Goal: Task Accomplishment & Management: Complete application form

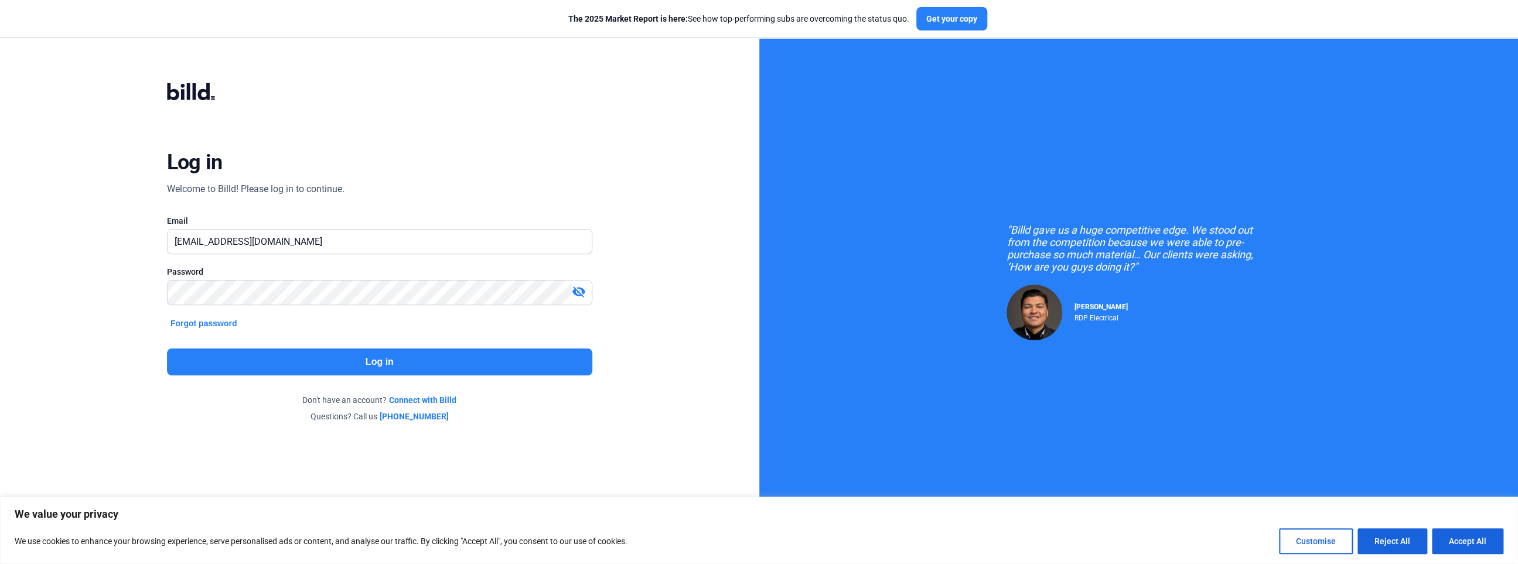
click at [375, 372] on button "Log in" at bounding box center [379, 362] width 425 height 27
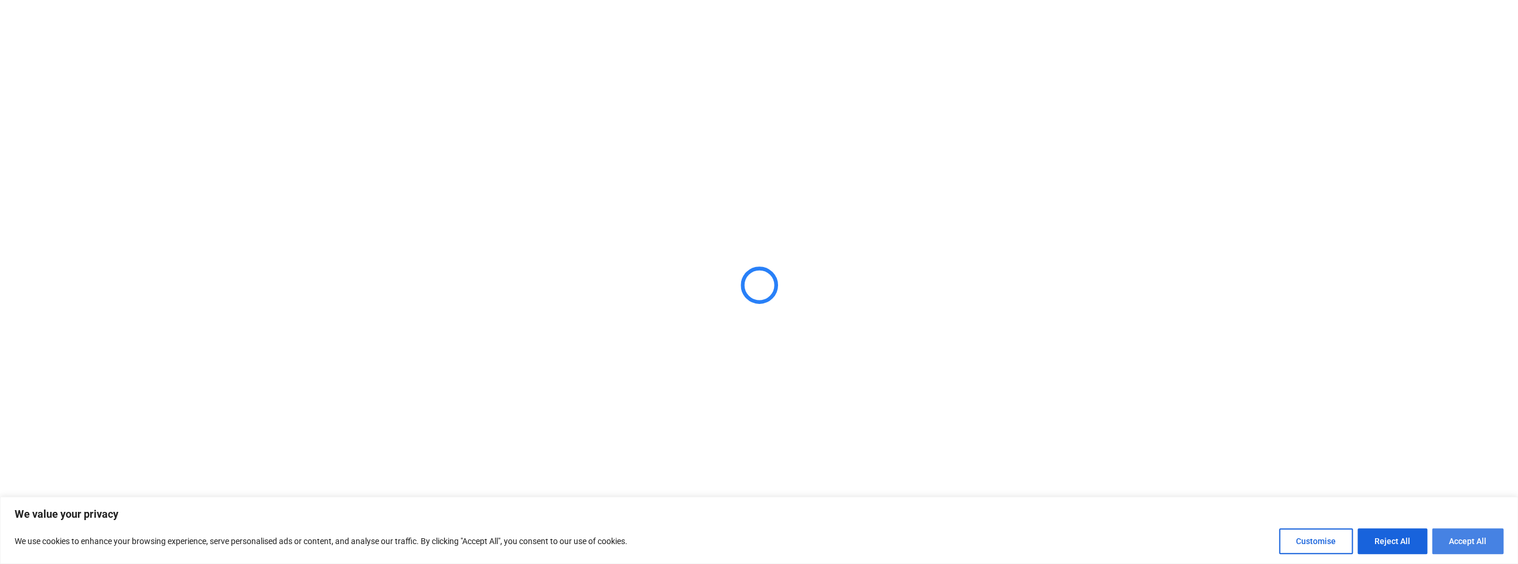
click at [1478, 548] on button "Accept All" at bounding box center [1467, 541] width 71 height 26
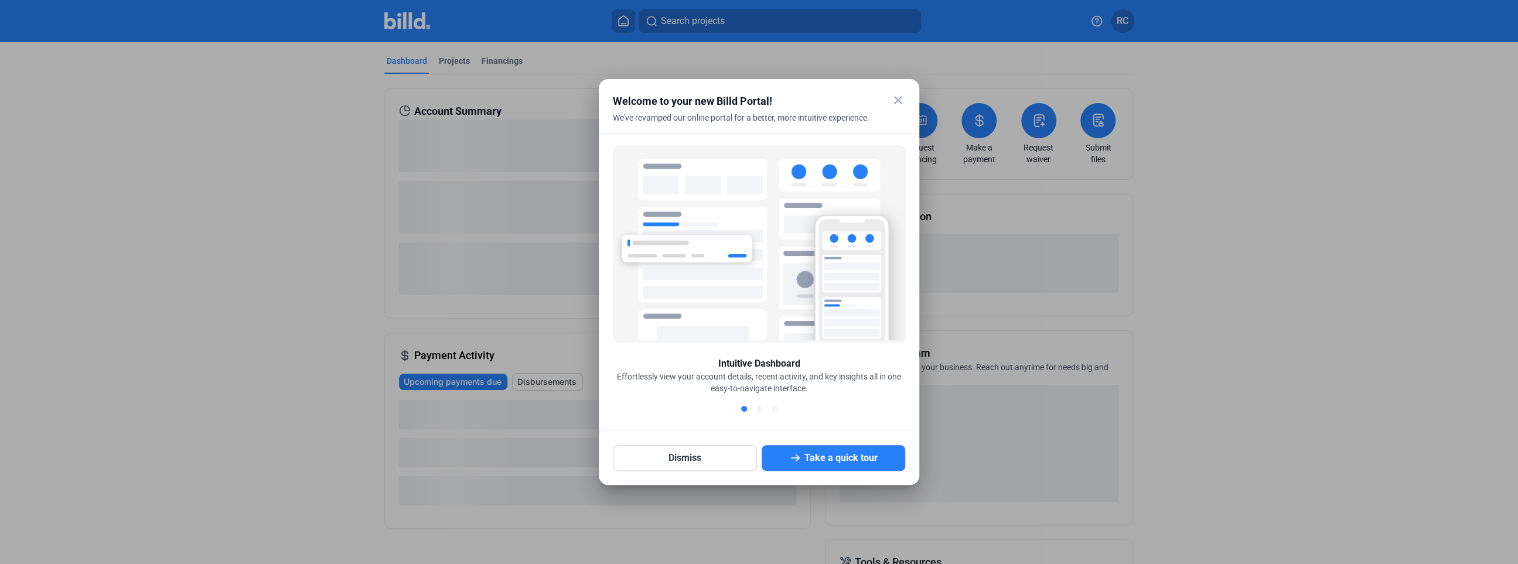
checkbox input "true"
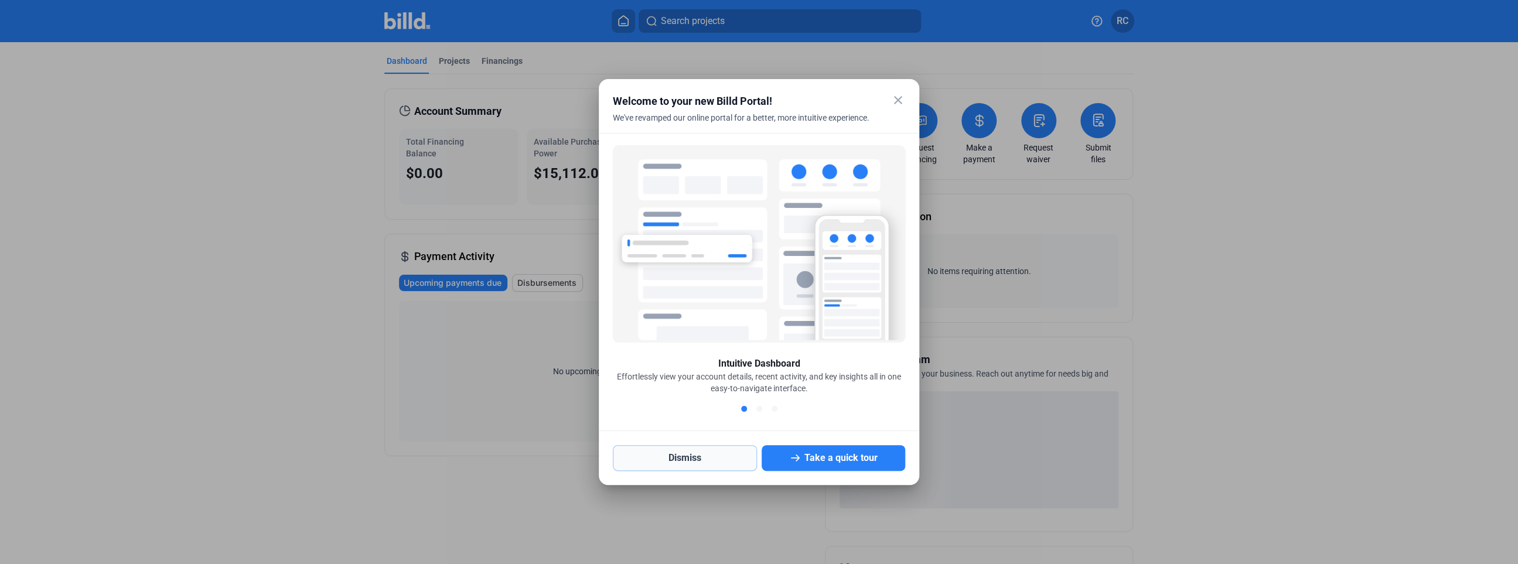
click at [735, 467] on button "Dismiss" at bounding box center [685, 458] width 144 height 26
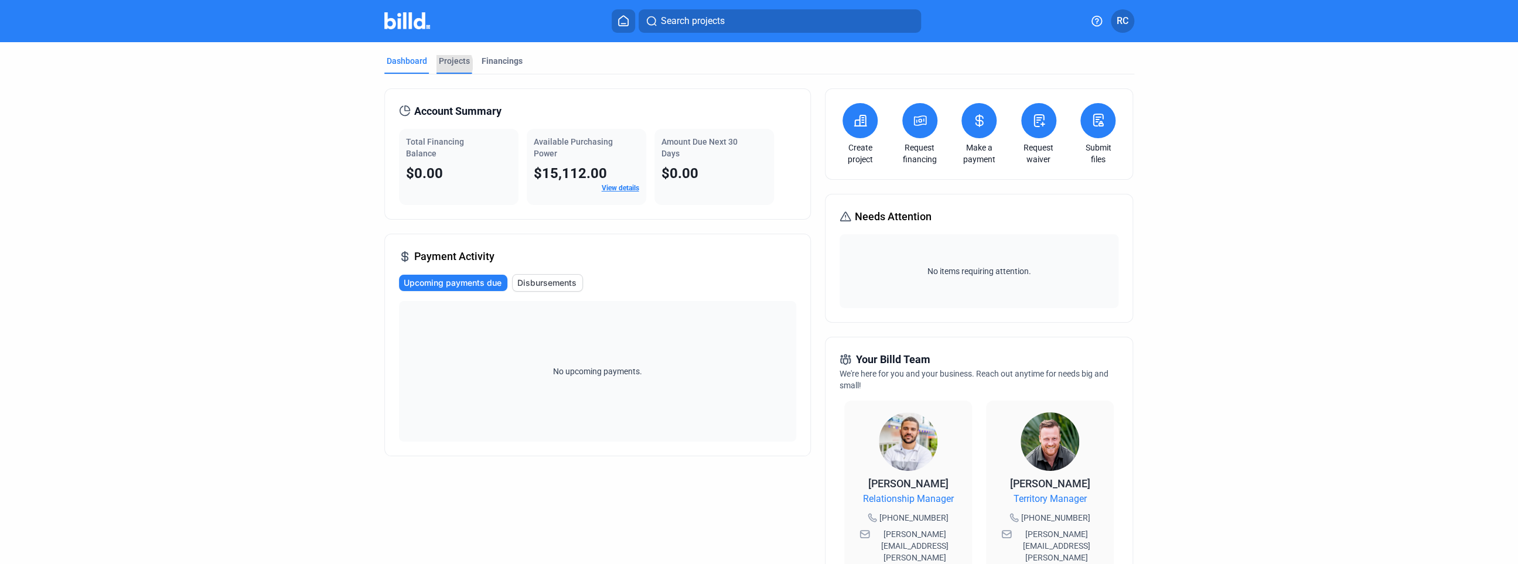
click at [447, 64] on div "Projects" at bounding box center [454, 61] width 31 height 12
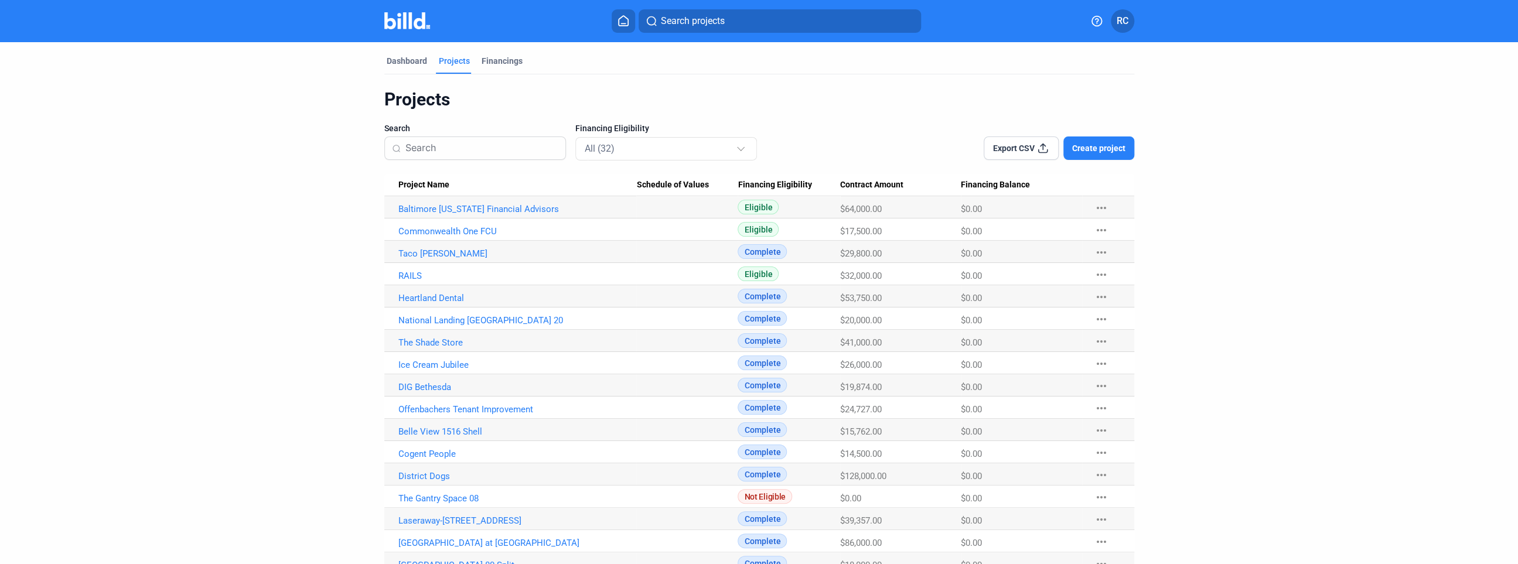
click at [1099, 274] on mat-icon "more_horiz" at bounding box center [1101, 275] width 14 height 14
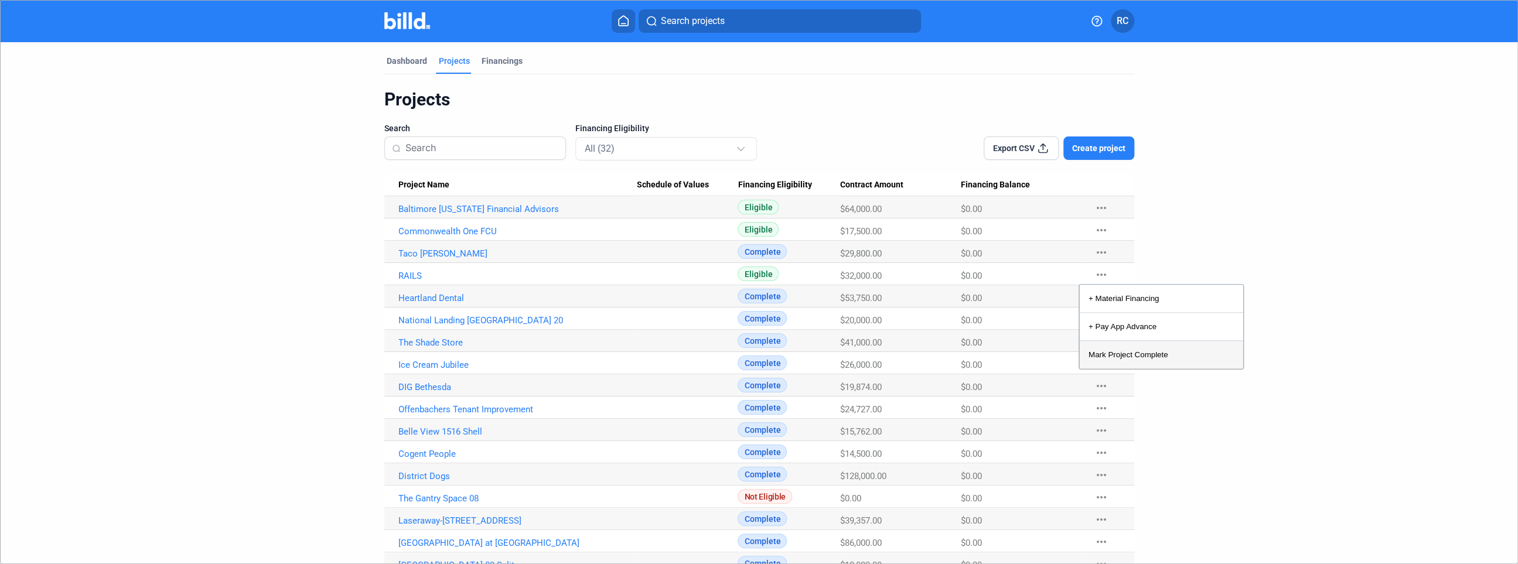
click at [1147, 360] on button "Mark Project Complete" at bounding box center [1161, 355] width 164 height 28
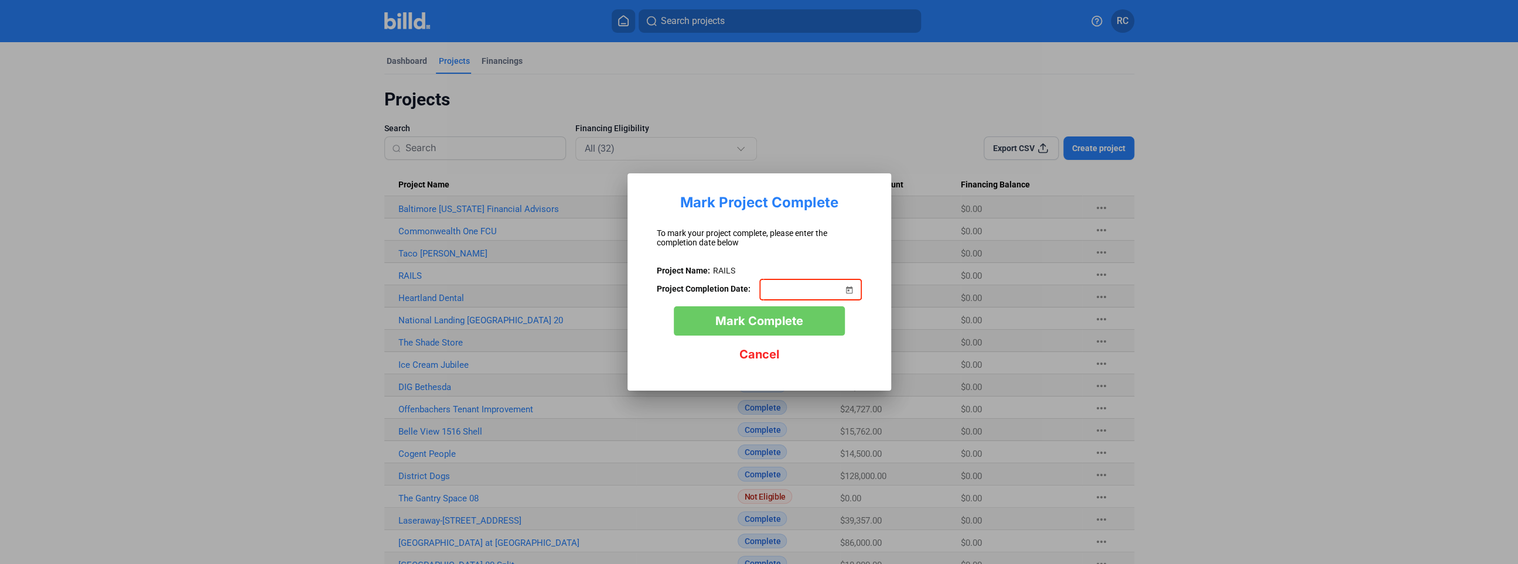
click at [849, 292] on span "Open calendar" at bounding box center [849, 283] width 28 height 28
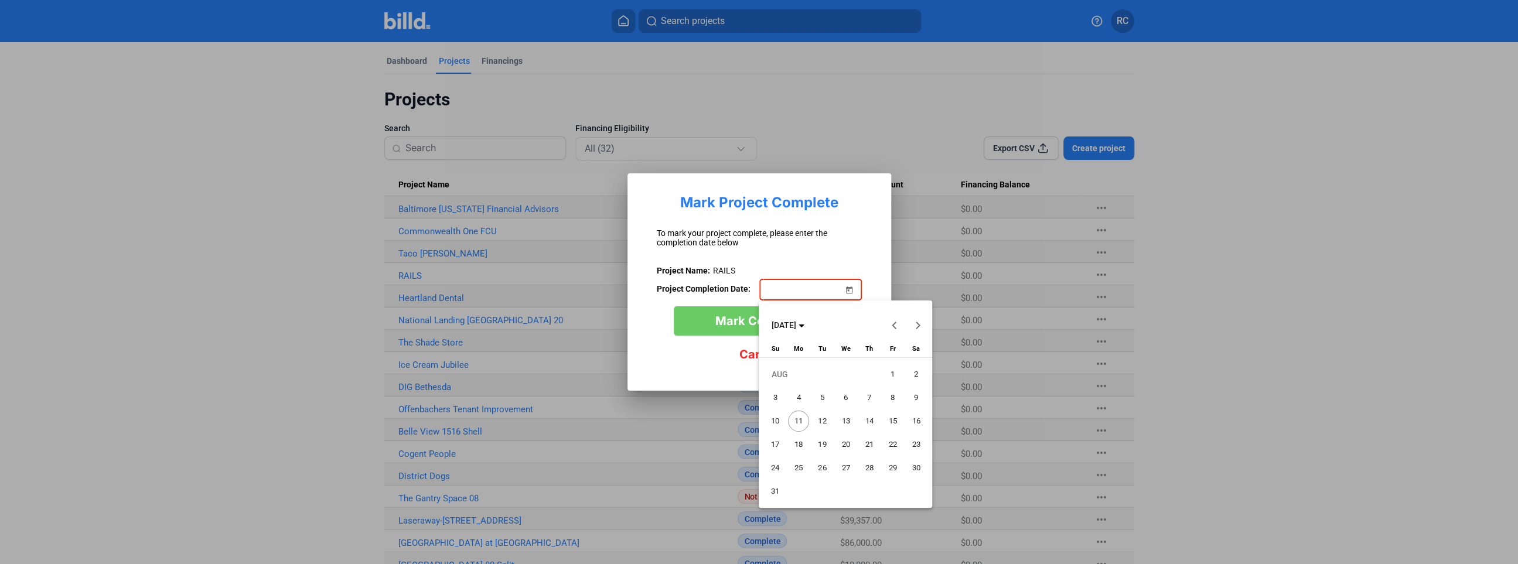
click at [896, 327] on button "Previous month" at bounding box center [893, 324] width 23 height 23
click at [892, 469] on span "25" at bounding box center [892, 468] width 21 height 21
type input "[DATE]"
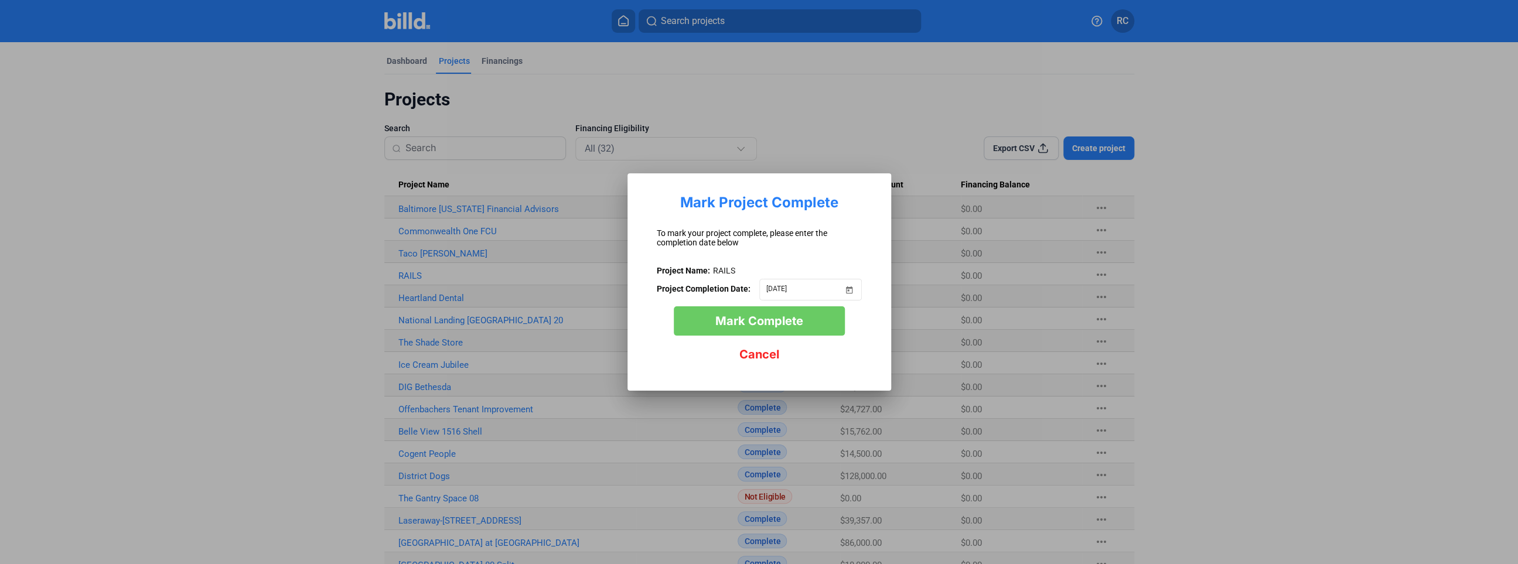
click at [802, 328] on button "Mark Complete" at bounding box center [759, 320] width 171 height 29
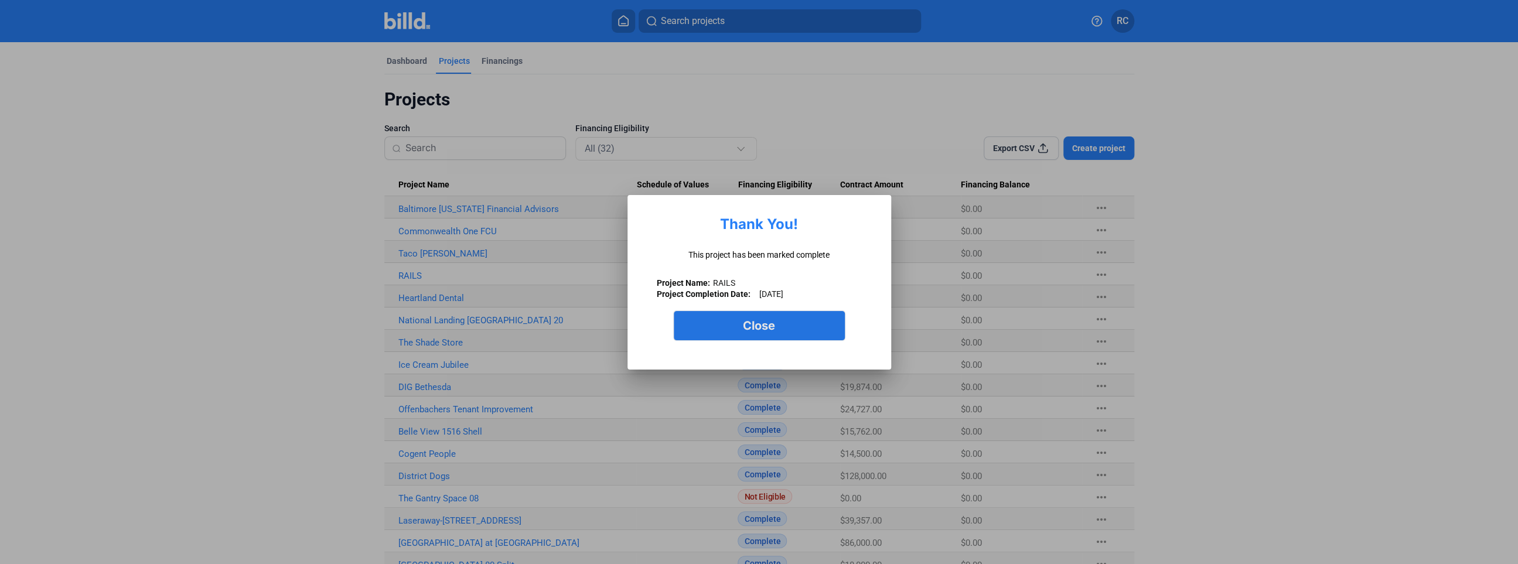
click at [804, 331] on button "Close" at bounding box center [759, 325] width 171 height 29
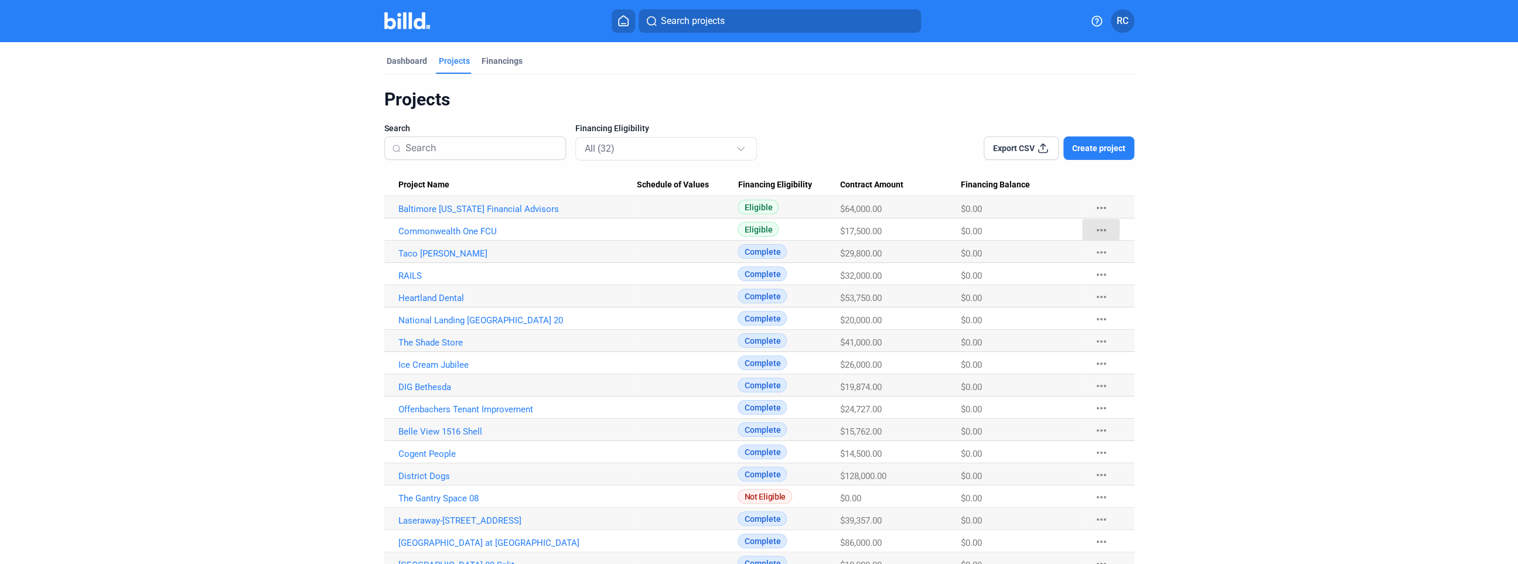
click at [1100, 233] on mat-icon "more_horiz" at bounding box center [1101, 230] width 14 height 14
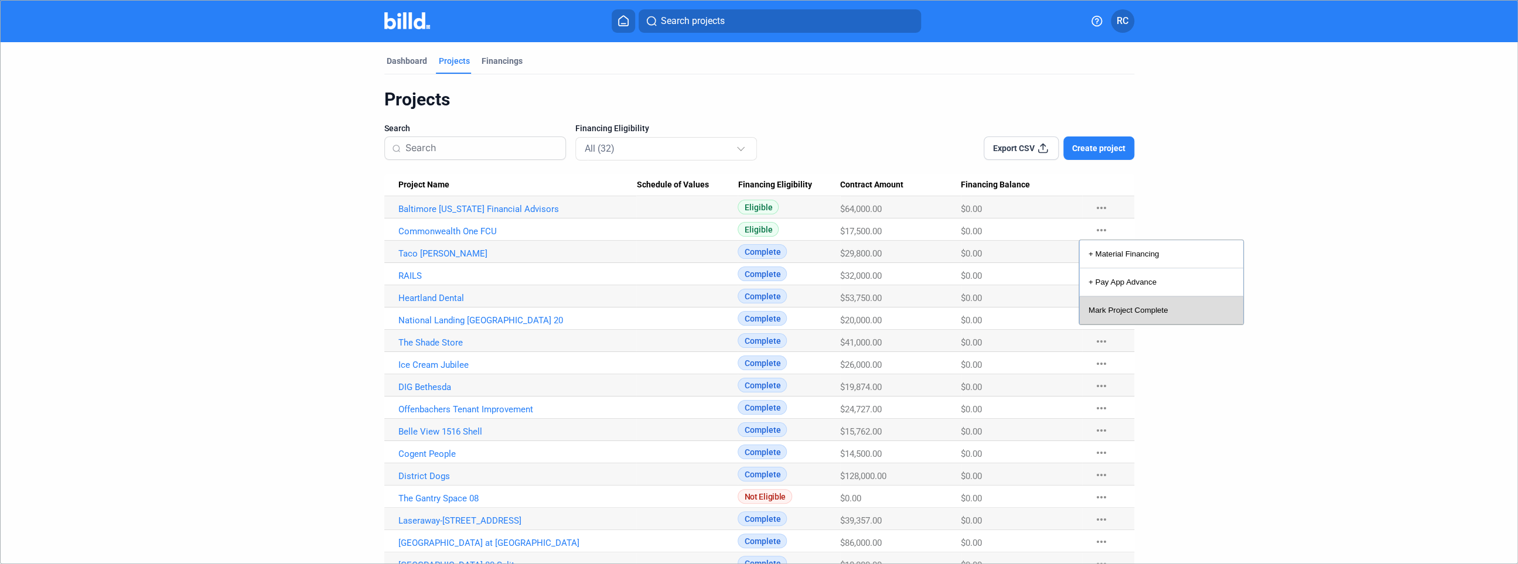
click at [1143, 311] on button "Mark Project Complete" at bounding box center [1161, 310] width 164 height 28
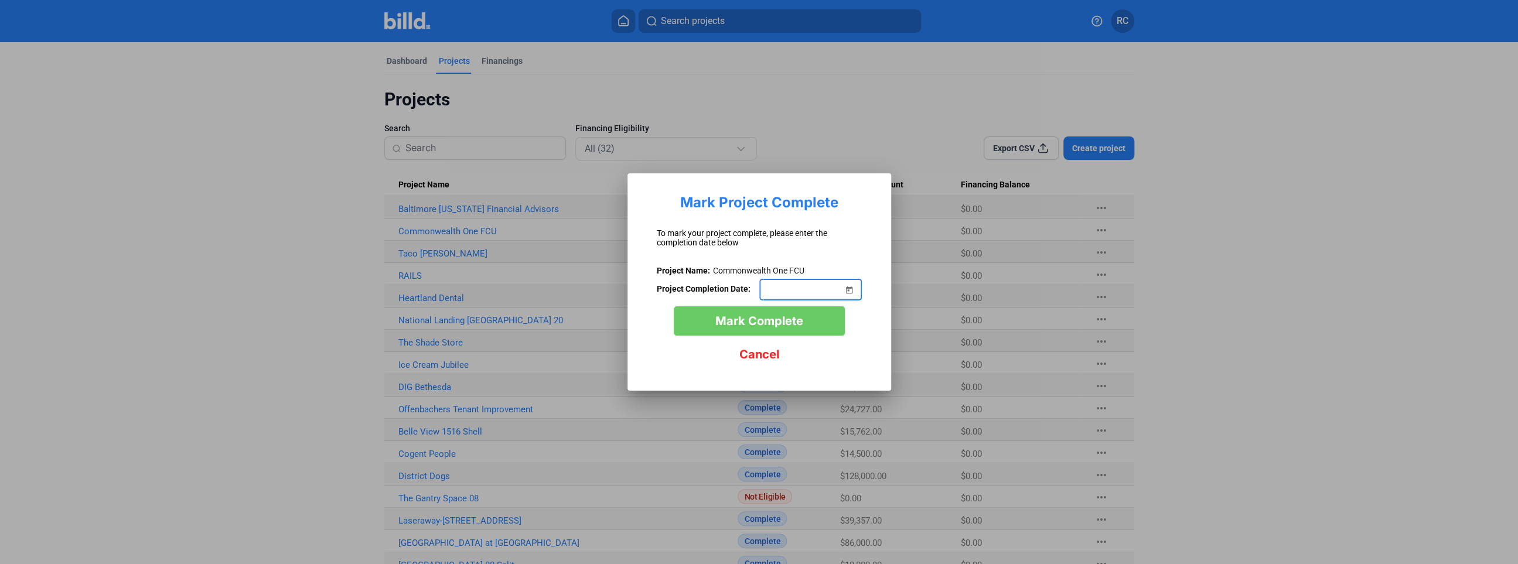
click at [851, 291] on span "Open calendar" at bounding box center [849, 283] width 28 height 28
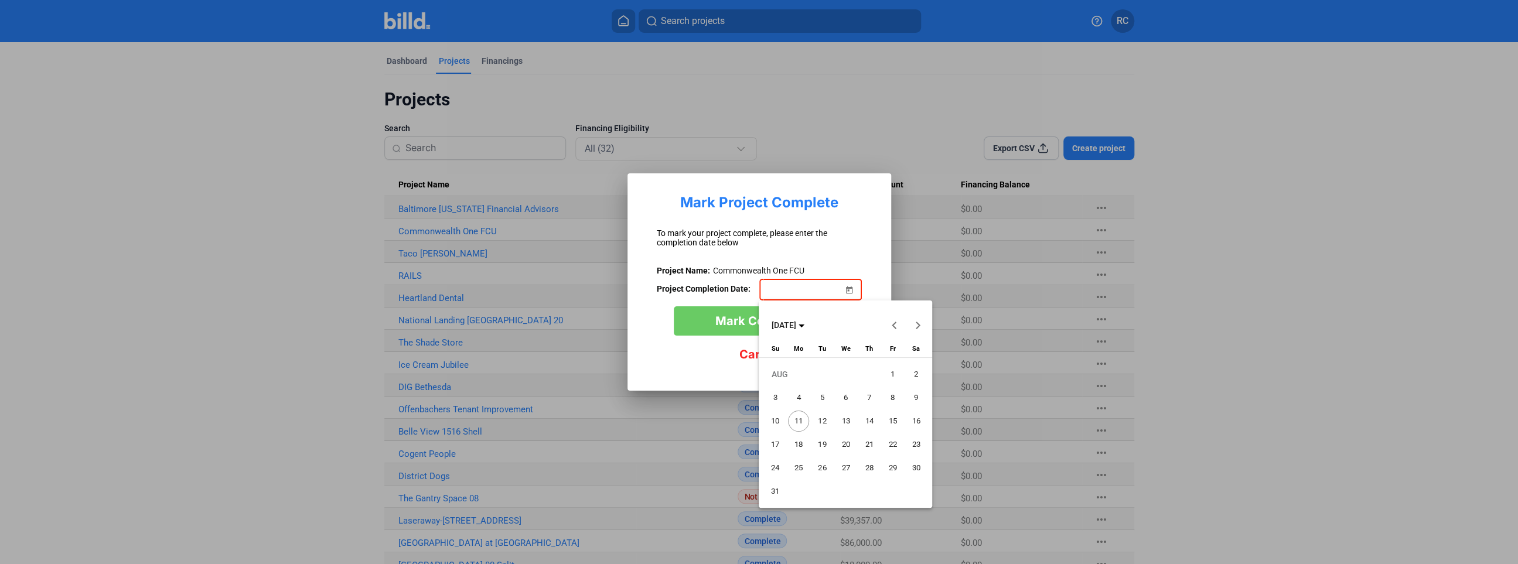
click at [893, 400] on span "8" at bounding box center [892, 397] width 21 height 21
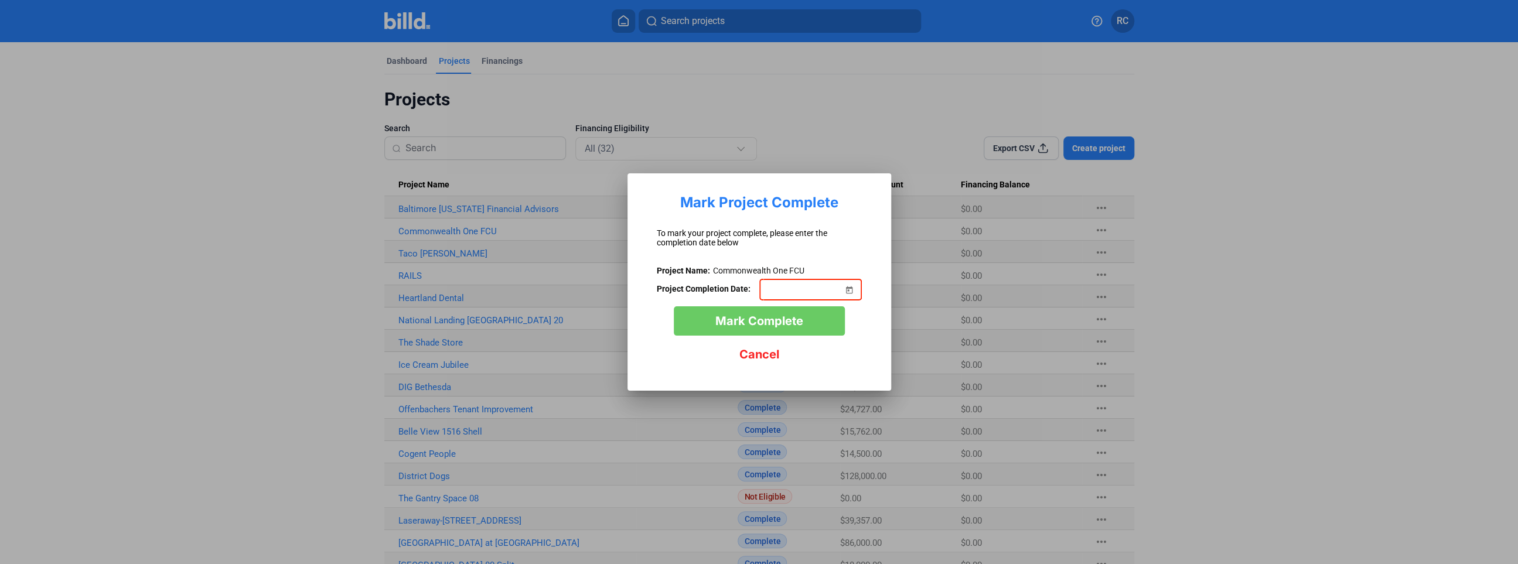
type input "[DATE]"
click at [738, 325] on span "Mark Complete" at bounding box center [759, 321] width 88 height 14
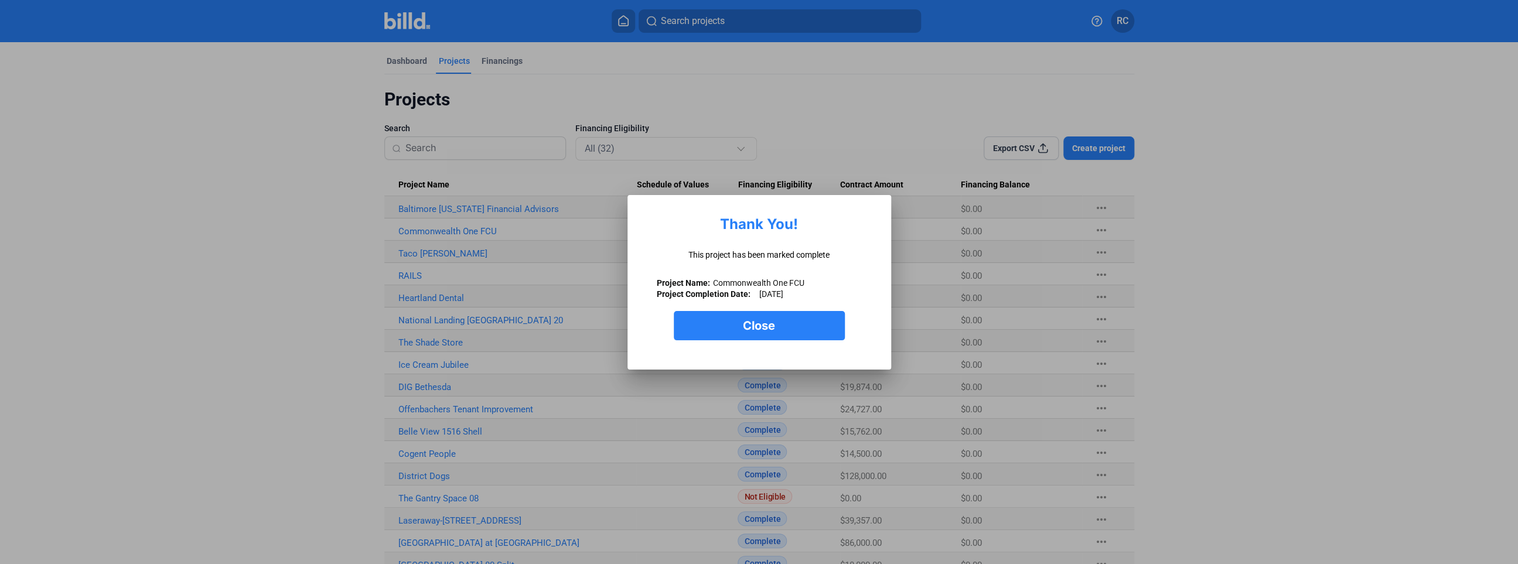
click at [793, 323] on button "Close" at bounding box center [759, 325] width 171 height 29
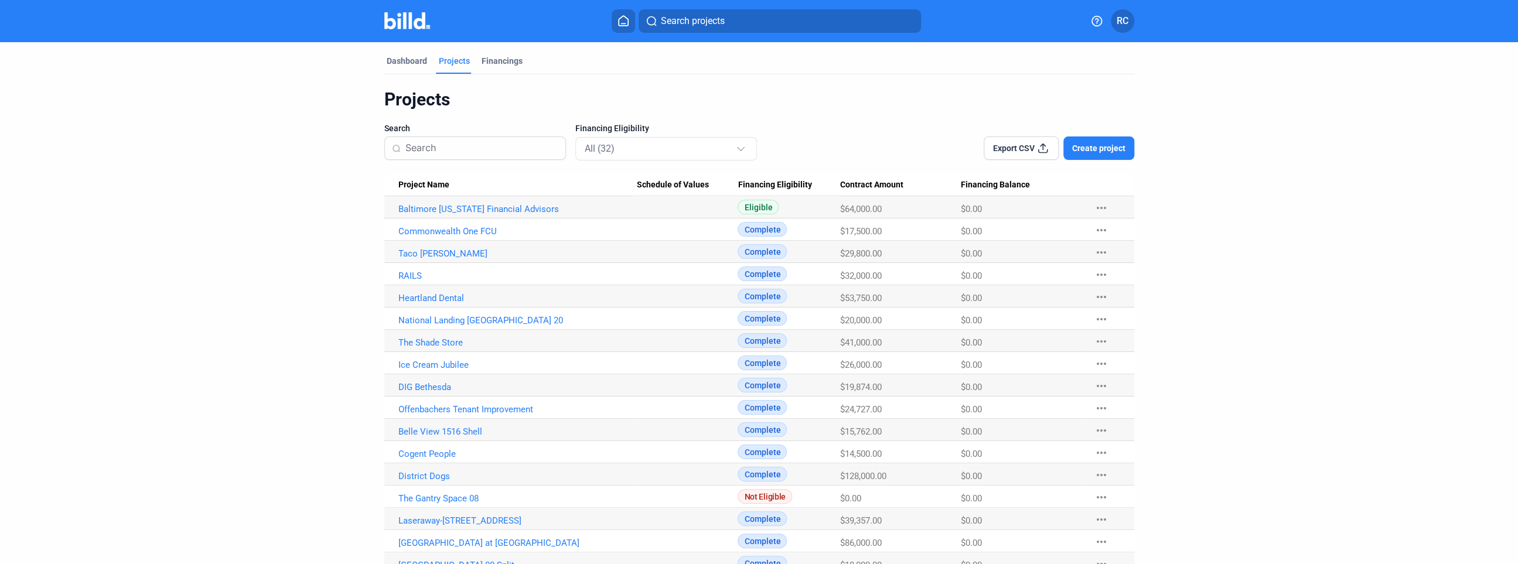
click at [1099, 209] on mat-icon "more_horiz" at bounding box center [1101, 208] width 14 height 14
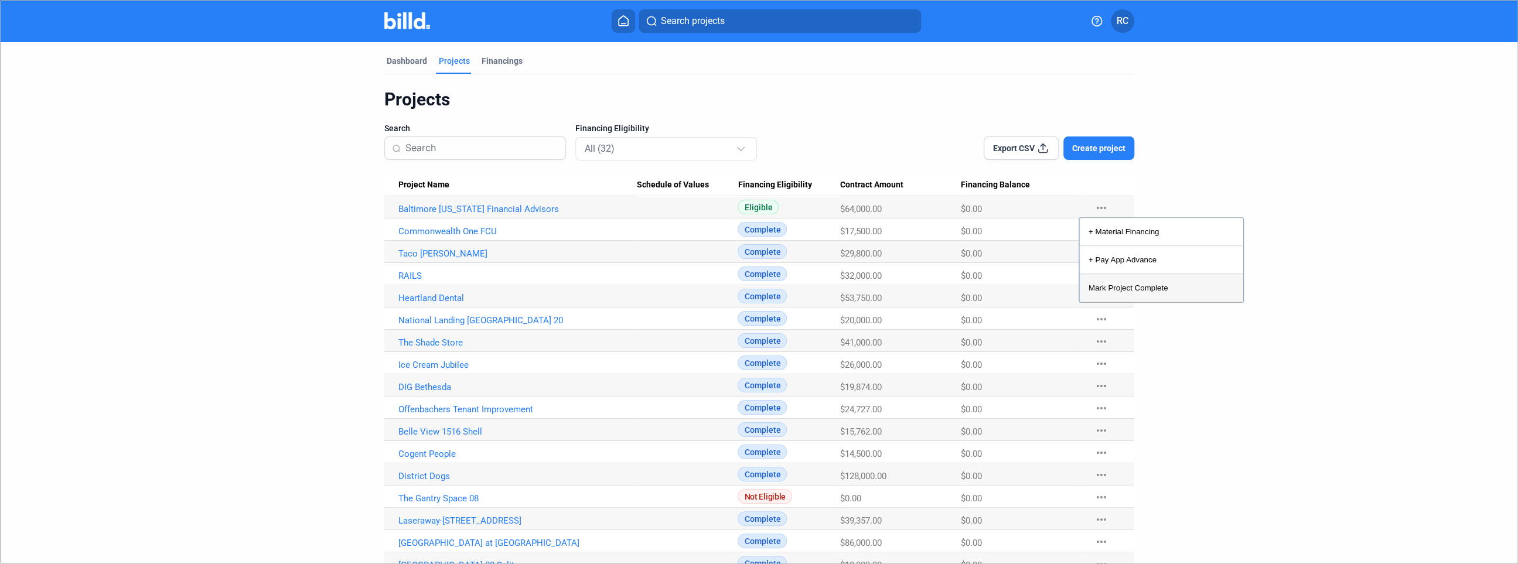
click at [1150, 287] on button "Mark Project Complete" at bounding box center [1161, 288] width 164 height 28
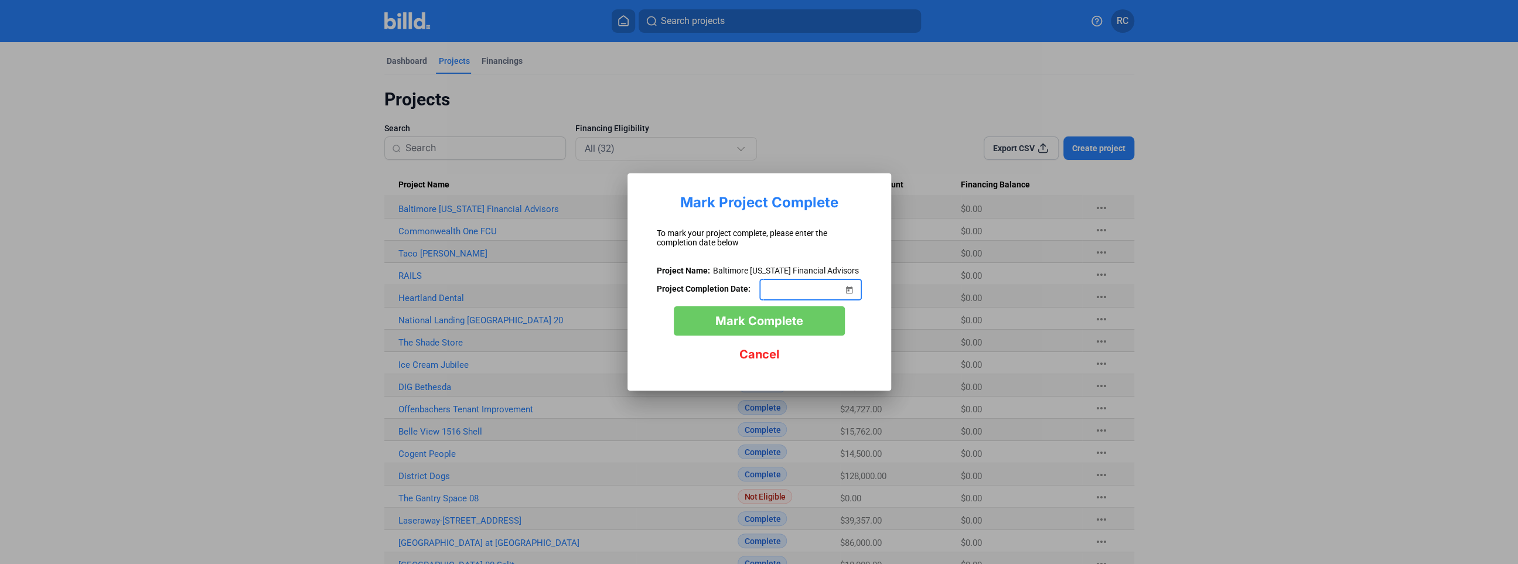
click at [848, 287] on span "Open calendar" at bounding box center [849, 283] width 28 height 28
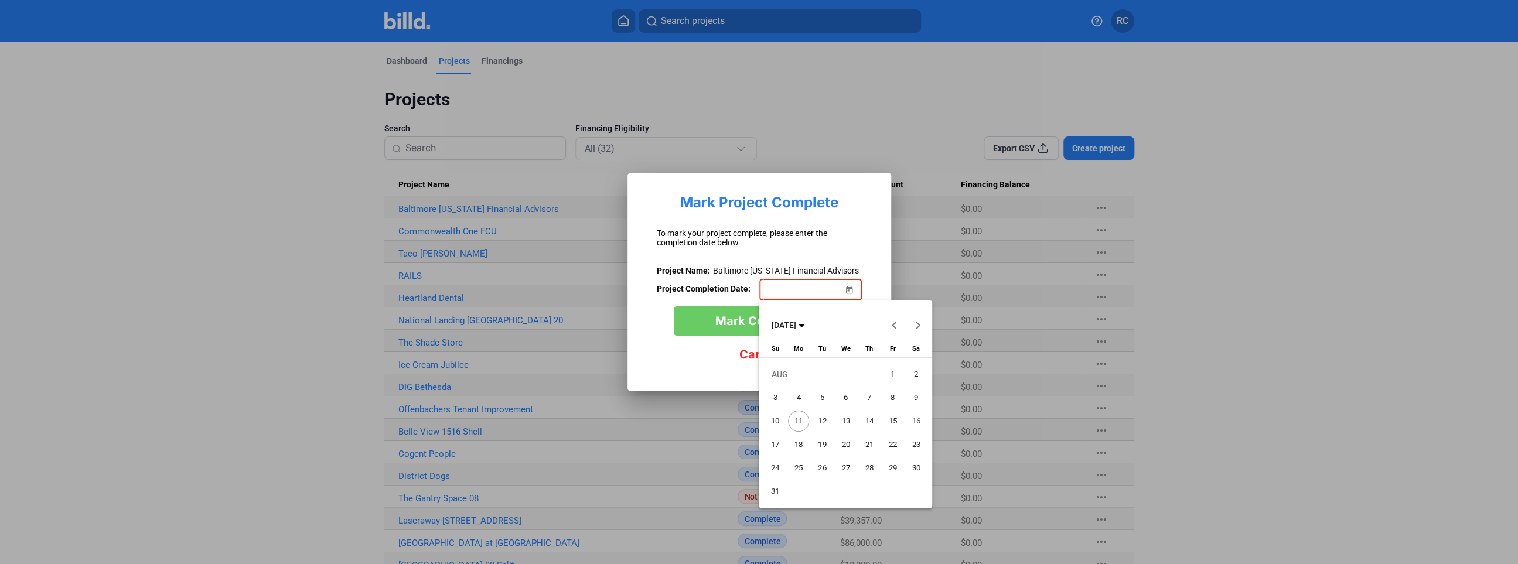
click at [894, 329] on span "Previous month" at bounding box center [894, 325] width 28 height 28
click at [894, 469] on span "25" at bounding box center [892, 468] width 21 height 21
type input "[DATE]"
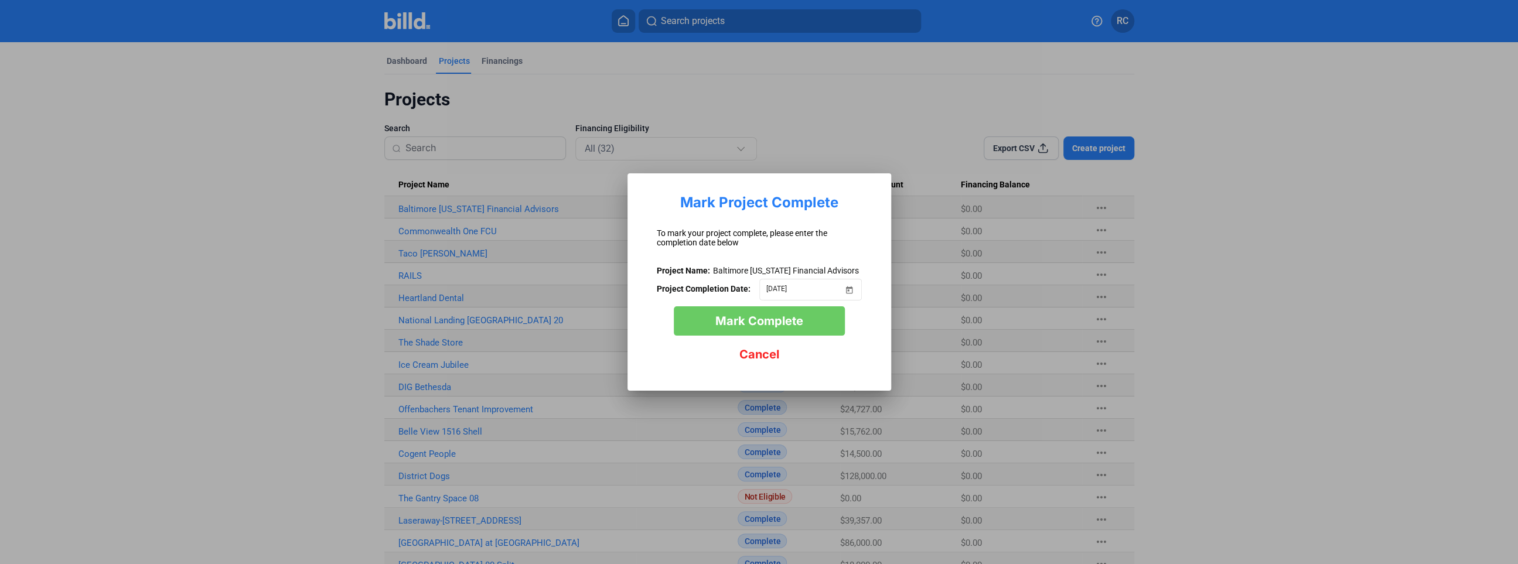
click at [816, 326] on button "Mark Complete" at bounding box center [759, 320] width 171 height 29
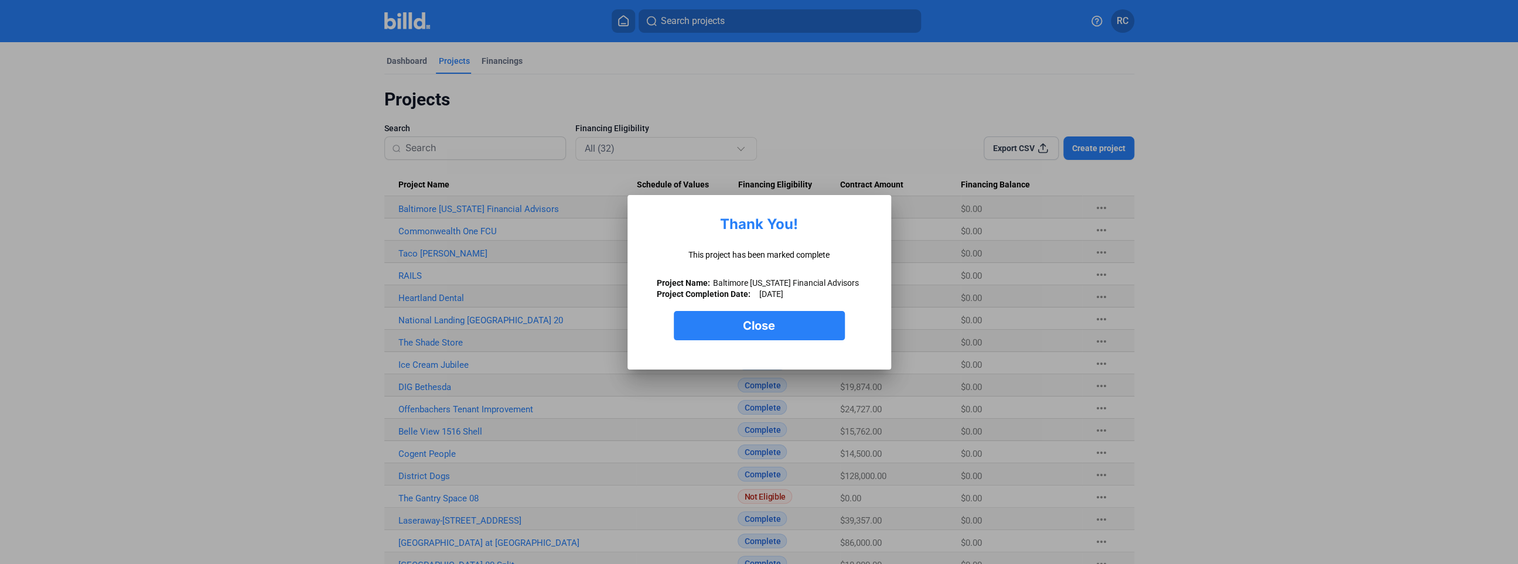
click at [783, 322] on button "Close" at bounding box center [759, 325] width 171 height 29
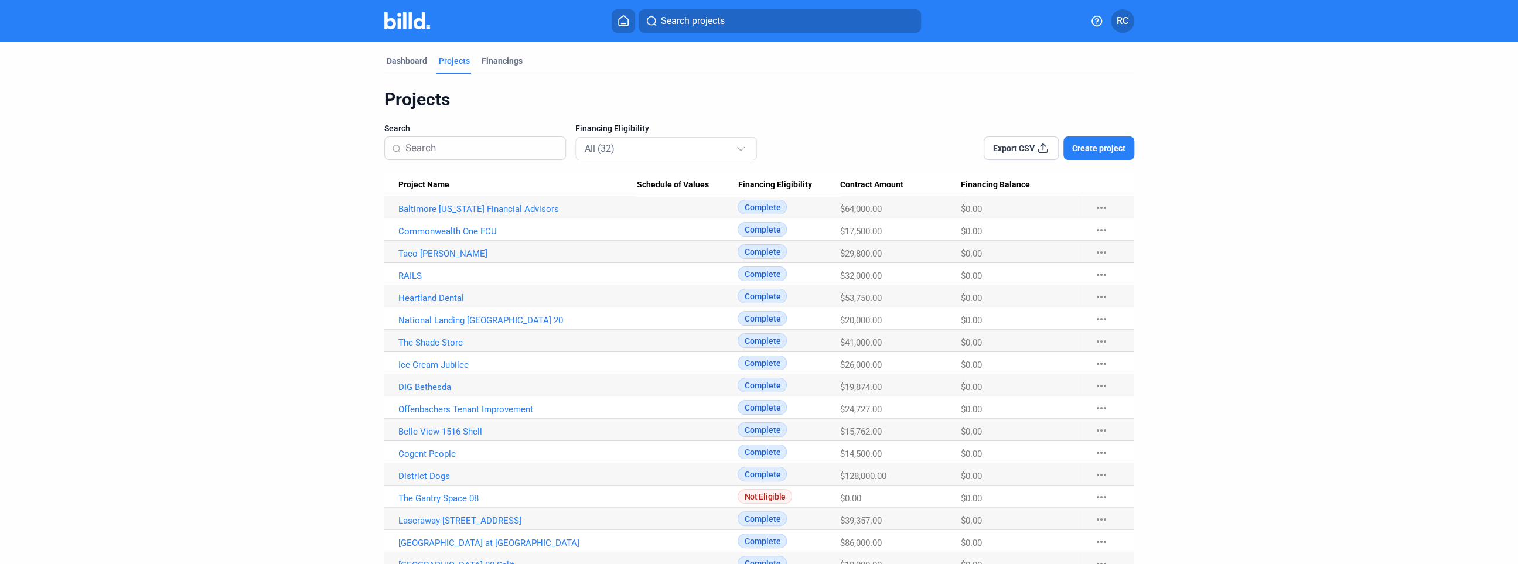
click at [1103, 152] on span "Create project" at bounding box center [1098, 148] width 53 height 12
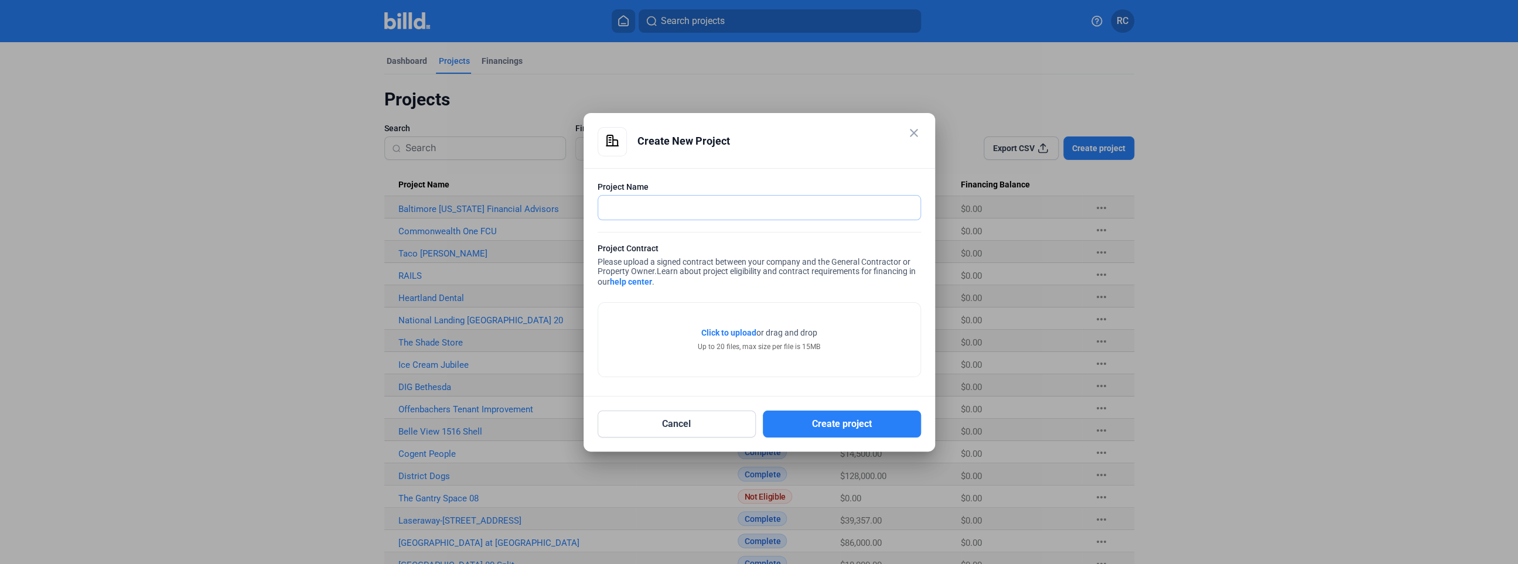
click at [738, 210] on input "text" at bounding box center [752, 208] width 309 height 24
click at [798, 209] on input "text" at bounding box center [752, 208] width 309 height 24
type input "[PERSON_NAME] Chantilly"
click at [739, 334] on span "Click to upload" at bounding box center [728, 332] width 55 height 9
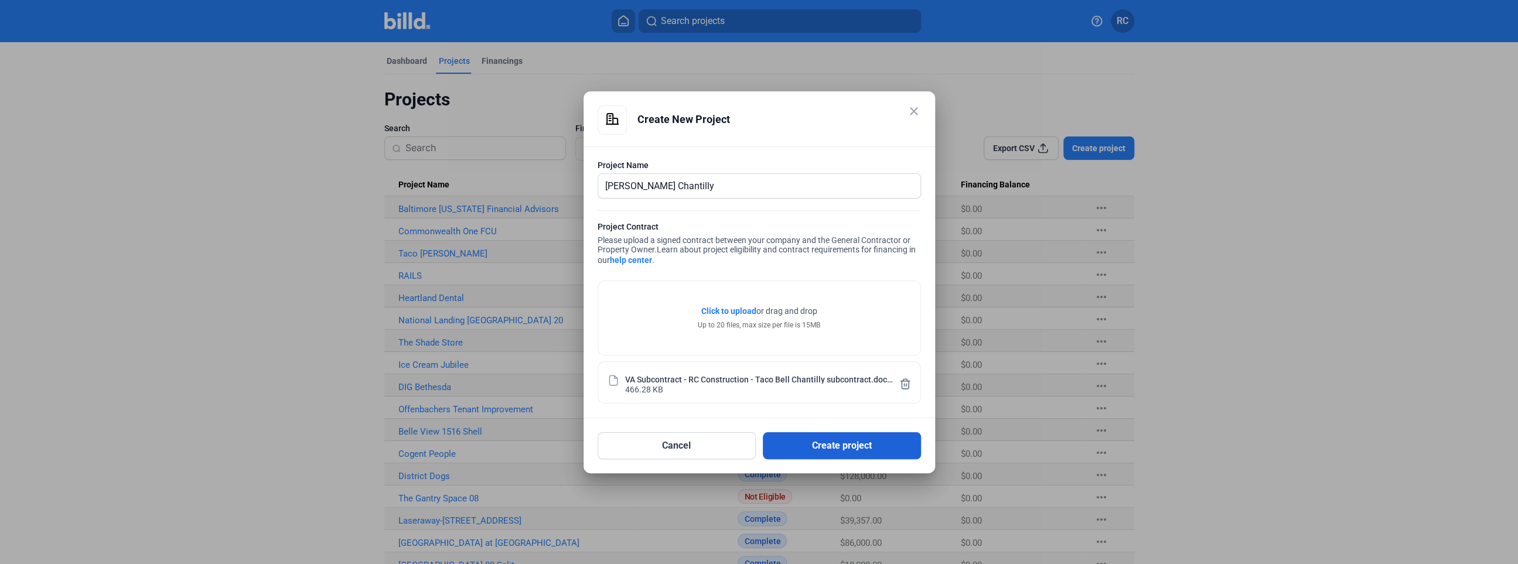
click at [847, 444] on button "Create project" at bounding box center [842, 445] width 158 height 27
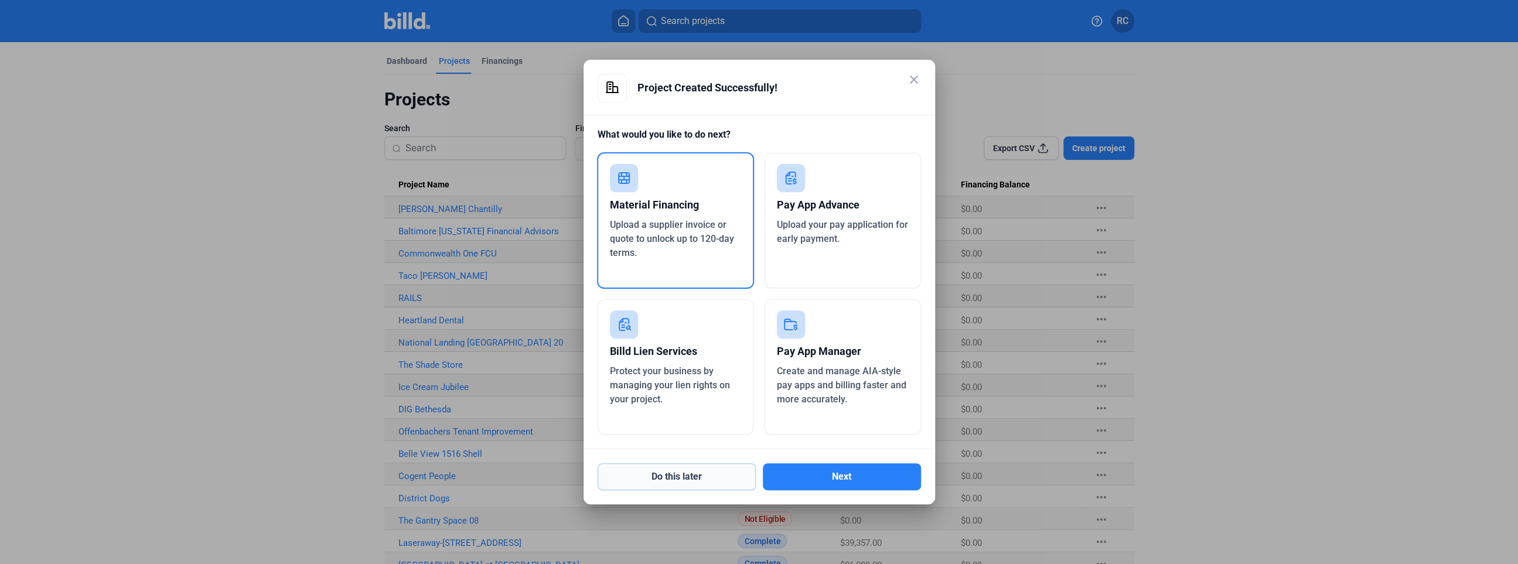
click at [706, 484] on button "Do this later" at bounding box center [677, 476] width 158 height 27
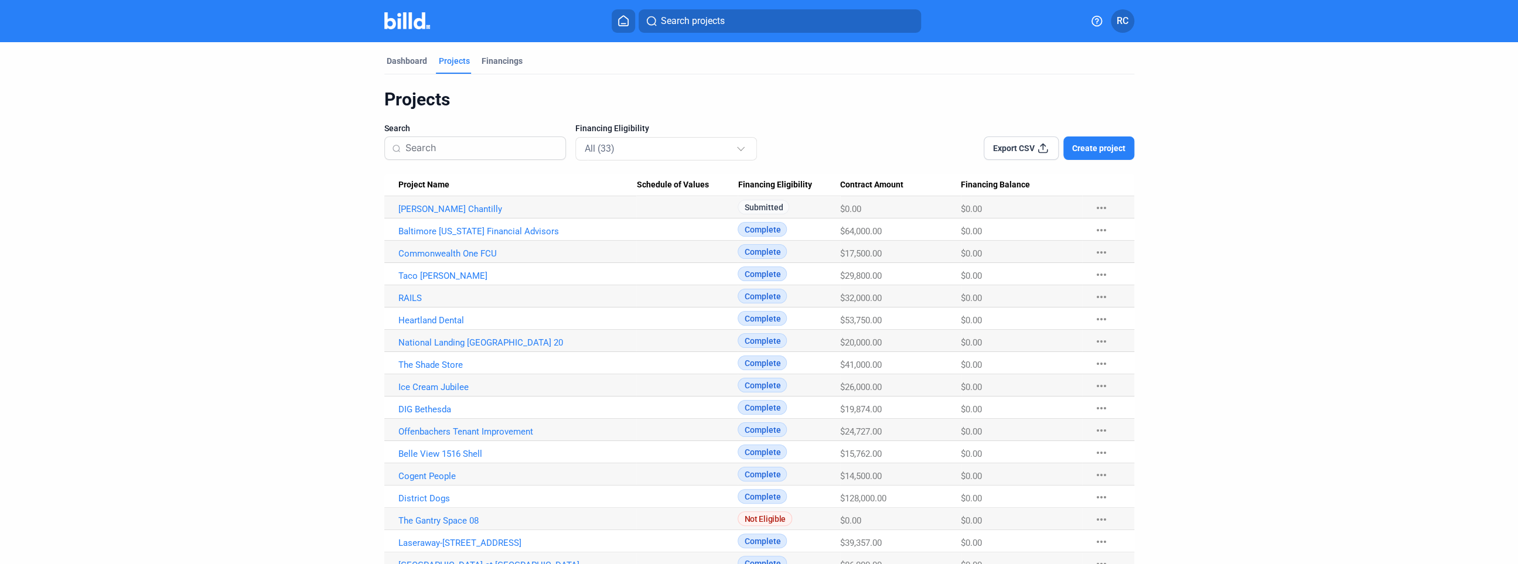
click at [1102, 154] on button "Create project" at bounding box center [1098, 148] width 71 height 23
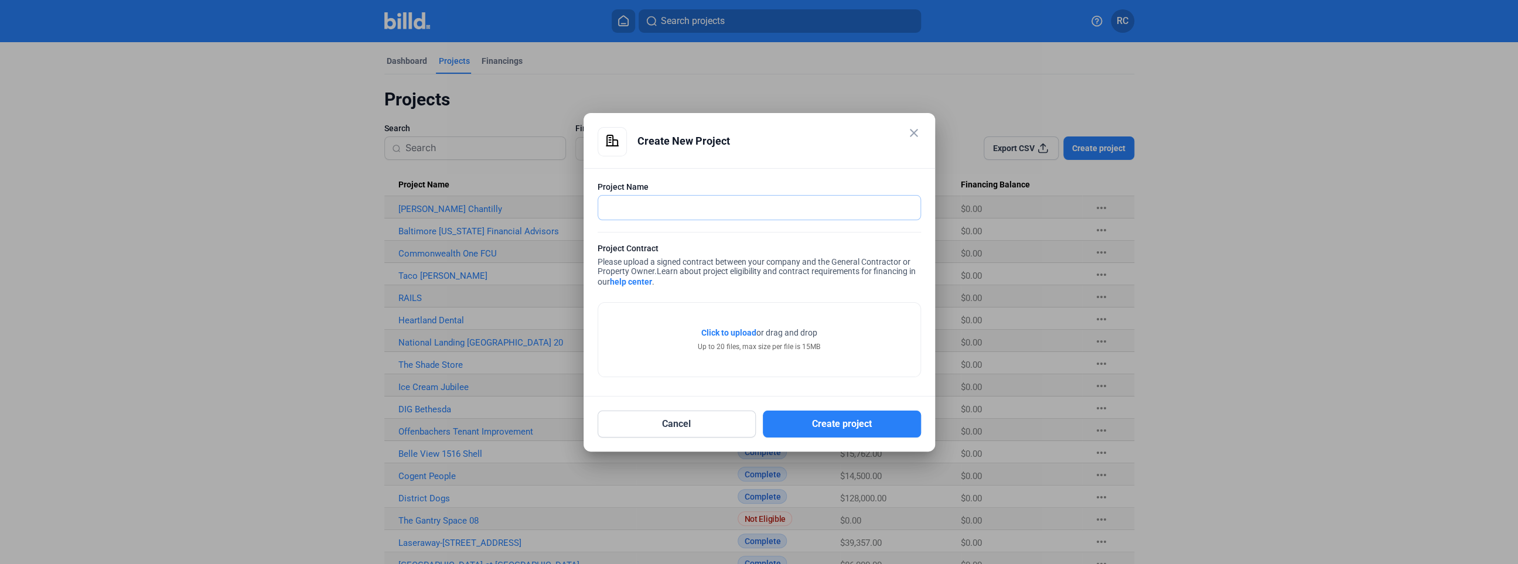
click at [754, 205] on input "text" at bounding box center [759, 208] width 322 height 24
type input "B"
type input "Glowbar"
click at [718, 331] on span "Click to upload" at bounding box center [728, 332] width 55 height 9
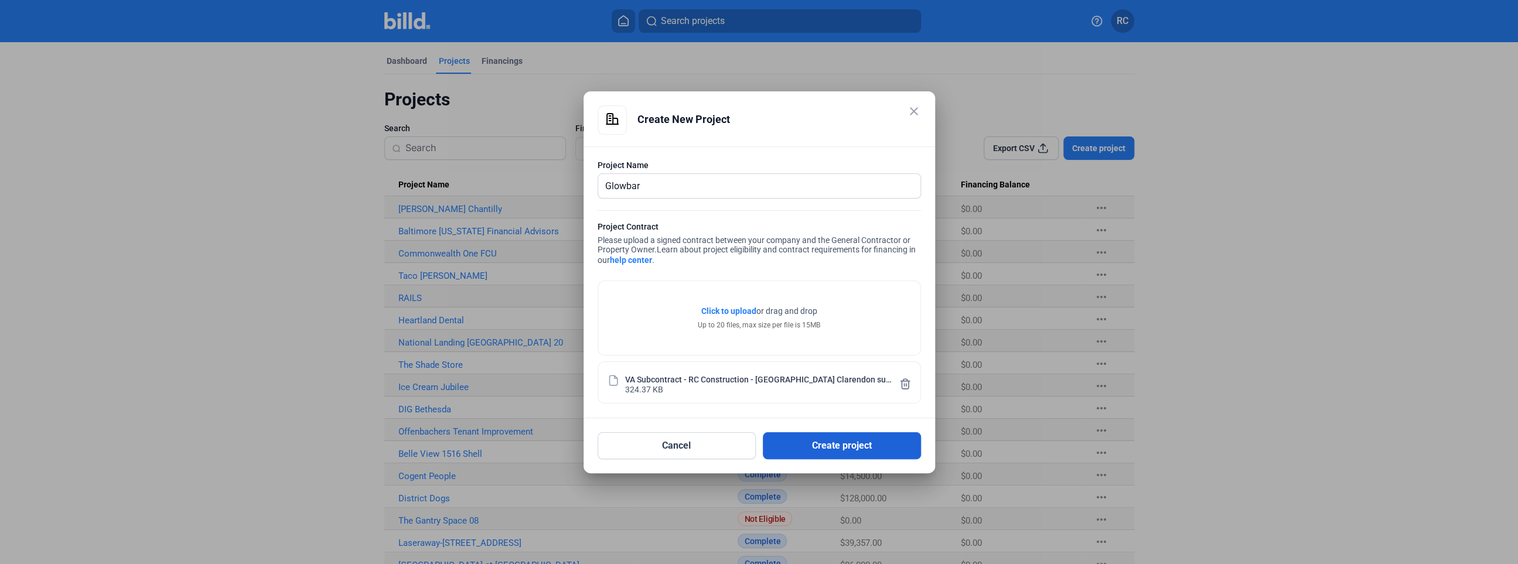
click at [823, 451] on button "Create project" at bounding box center [842, 445] width 158 height 27
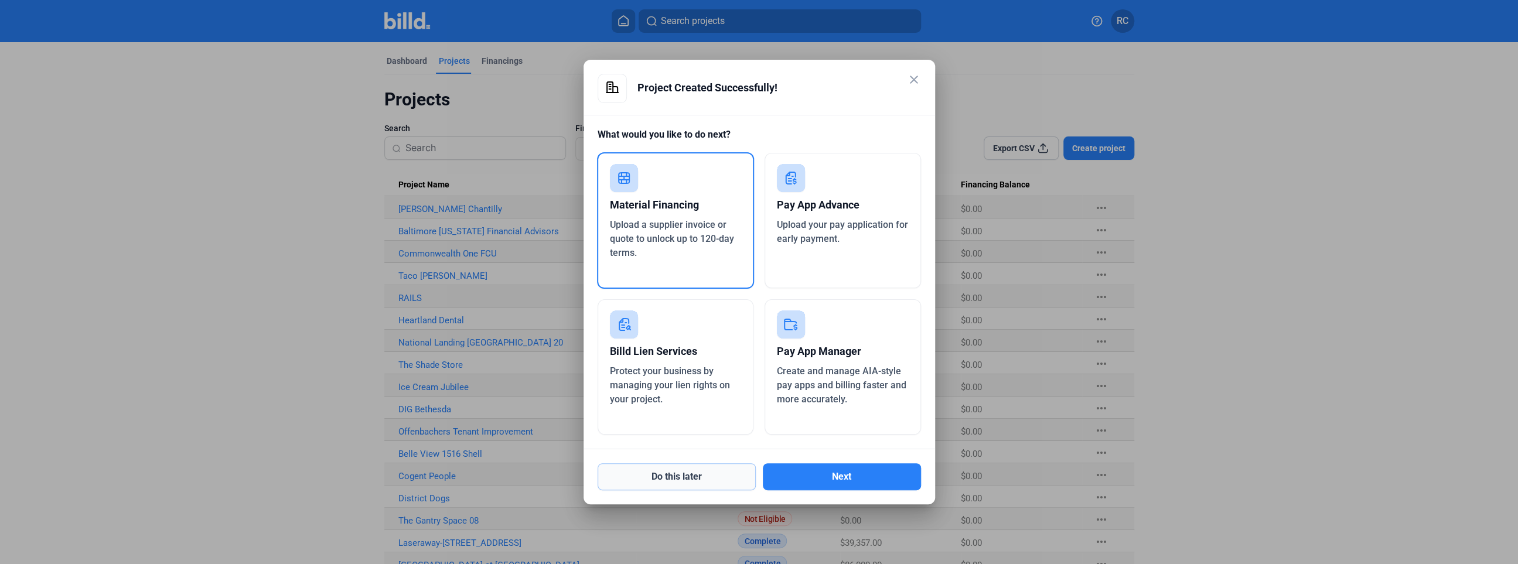
click at [701, 479] on button "Do this later" at bounding box center [677, 476] width 158 height 27
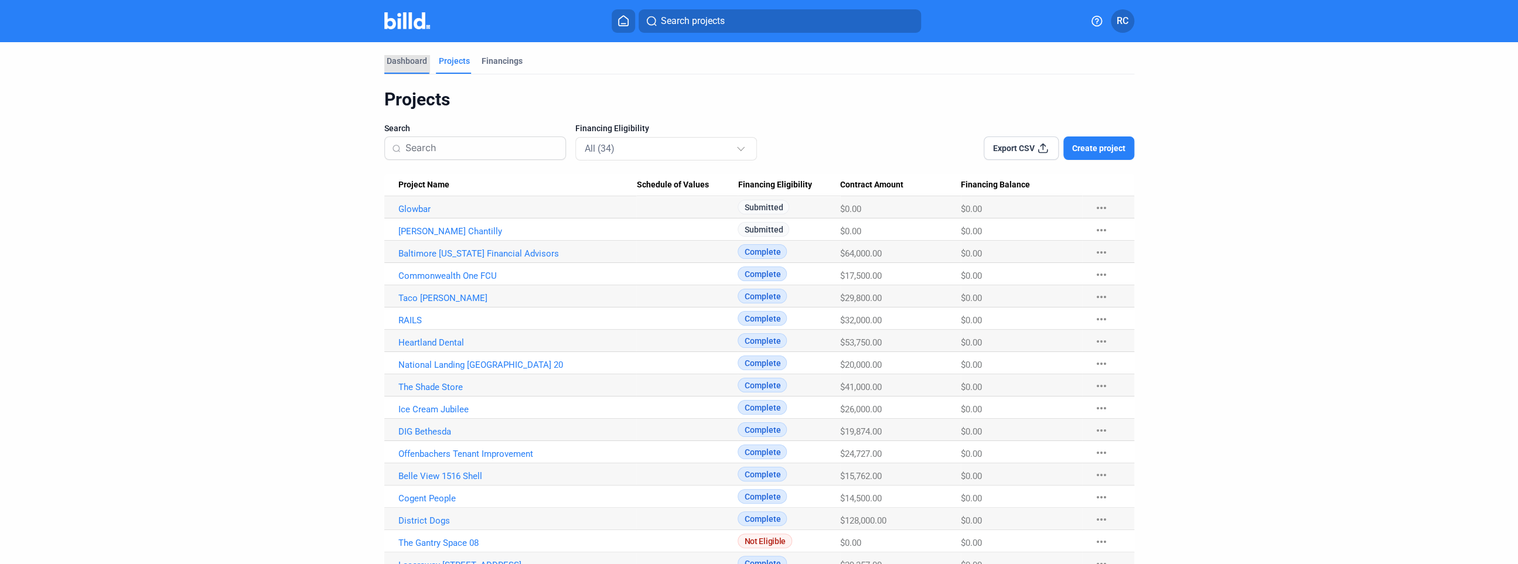
click at [403, 60] on div "Dashboard" at bounding box center [407, 61] width 40 height 12
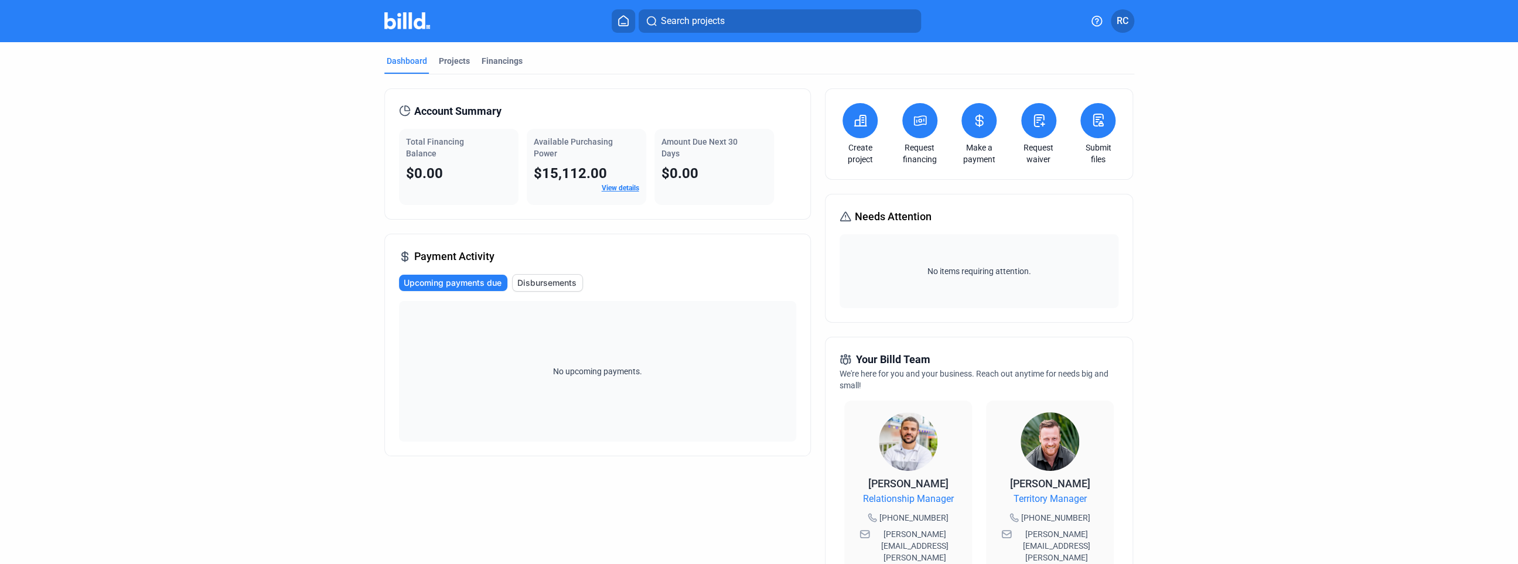
click at [621, 190] on link "View details" at bounding box center [620, 188] width 37 height 8
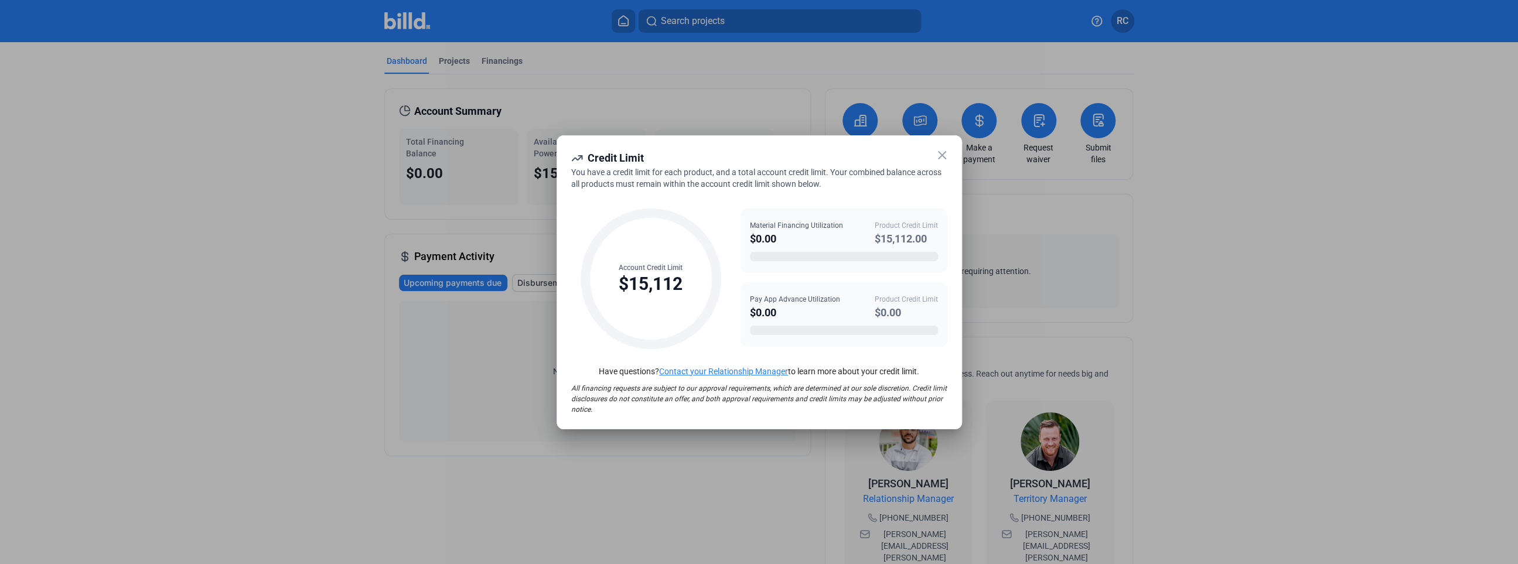
click at [944, 159] on icon at bounding box center [942, 155] width 14 height 14
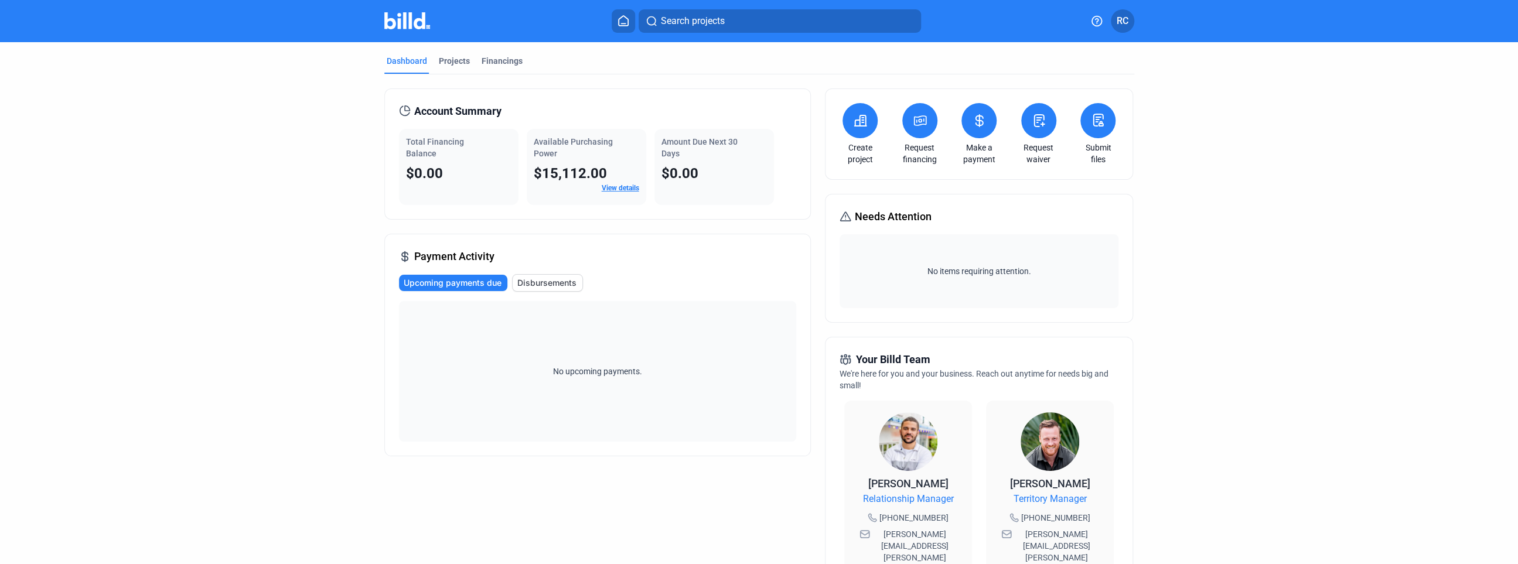
click at [1121, 26] on span "RC" at bounding box center [1123, 21] width 12 height 14
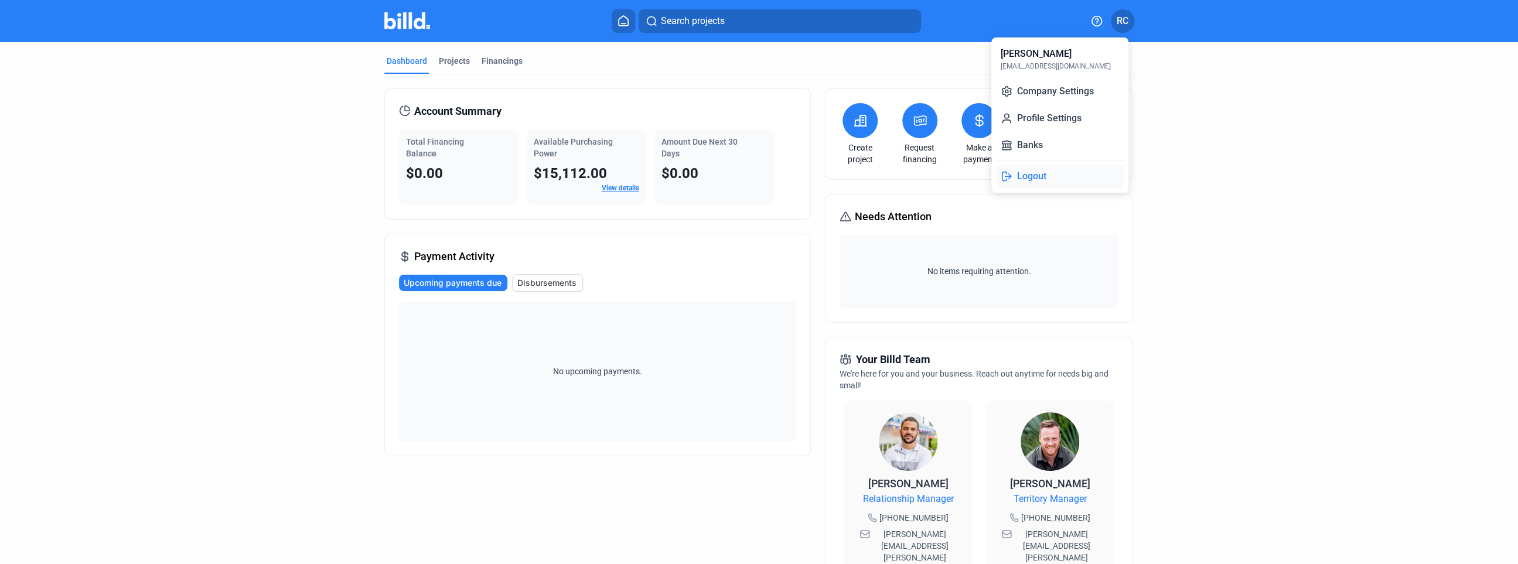
click at [1045, 175] on button "Logout" at bounding box center [1060, 176] width 128 height 23
